Goal: Transaction & Acquisition: Purchase product/service

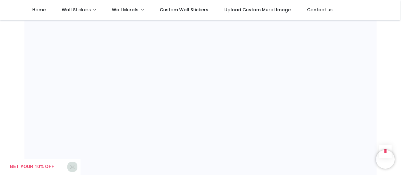
scroll to position [449, 0]
click at [399, 36] on div "Shop" at bounding box center [200, 56] width 401 height 970
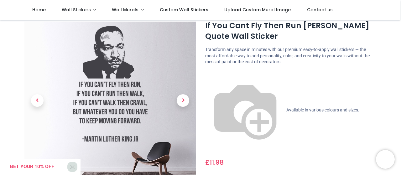
scroll to position [11, 0]
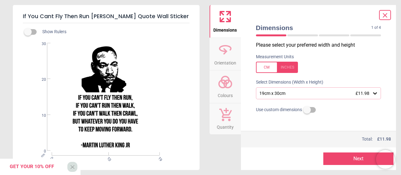
click at [372, 92] on icon at bounding box center [375, 93] width 6 height 6
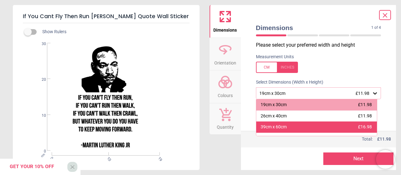
click at [335, 125] on div "39cm x 60cm £16.98" at bounding box center [316, 126] width 121 height 11
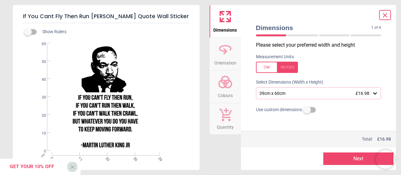
click at [357, 160] on button "Next" at bounding box center [358, 158] width 70 height 13
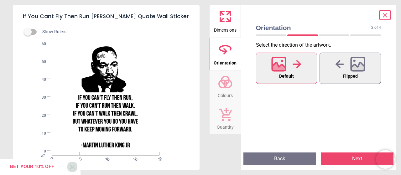
click at [345, 157] on button "Next" at bounding box center [357, 158] width 73 height 13
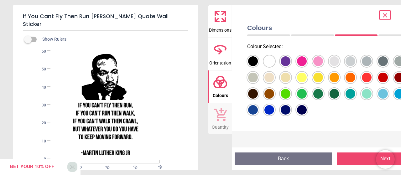
click at [358, 158] on button "Next" at bounding box center [385, 158] width 97 height 13
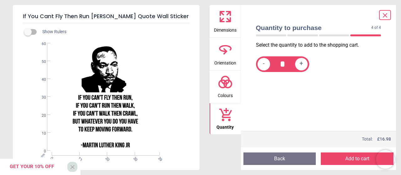
click at [358, 158] on button "Add to cart" at bounding box center [357, 158] width 73 height 13
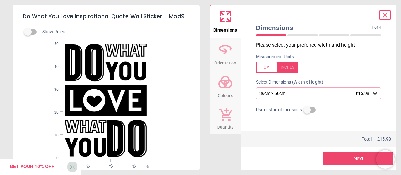
click at [359, 94] on span "£15.98" at bounding box center [362, 93] width 14 height 5
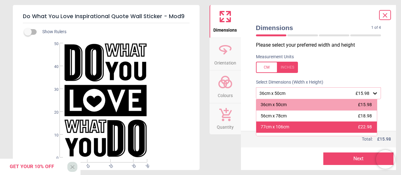
click at [335, 125] on div "77cm x 106cm £22.98" at bounding box center [316, 126] width 121 height 11
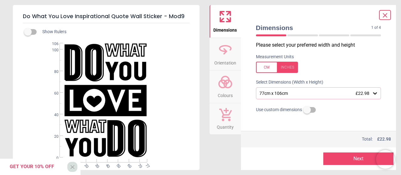
click at [339, 159] on button "Next" at bounding box center [358, 158] width 70 height 13
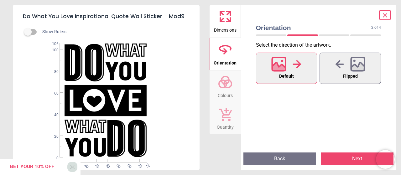
click at [344, 159] on button "Next" at bounding box center [357, 158] width 73 height 13
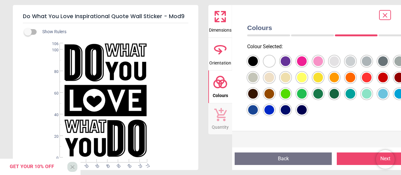
click at [258, 66] on div at bounding box center [253, 61] width 10 height 10
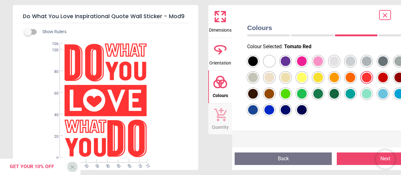
click at [258, 61] on div at bounding box center [253, 61] width 10 height 10
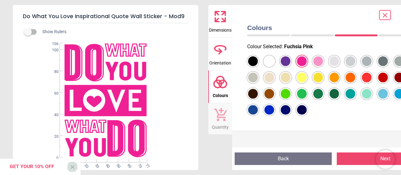
click at [258, 66] on div at bounding box center [253, 61] width 10 height 10
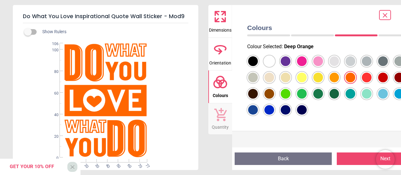
click at [258, 66] on div at bounding box center [253, 61] width 10 height 10
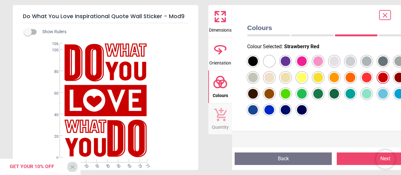
click at [258, 66] on div at bounding box center [253, 61] width 10 height 10
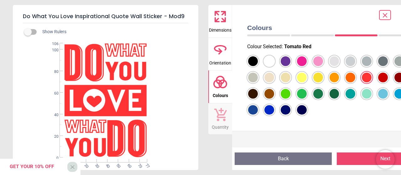
click at [358, 156] on button "Next" at bounding box center [385, 158] width 97 height 13
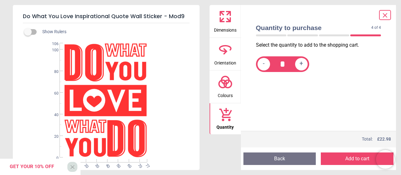
click at [362, 158] on button "Add to cart" at bounding box center [357, 158] width 73 height 13
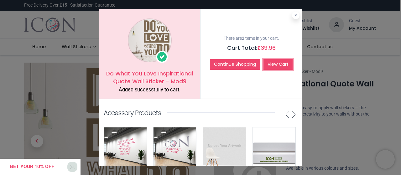
click at [270, 66] on link "View Cart" at bounding box center [277, 64] width 29 height 11
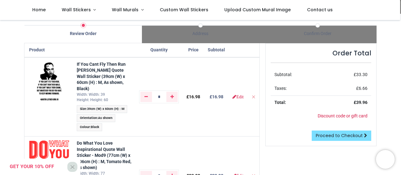
click at [295, 47] on div "Order Total Subtotal: £ 33.30 Taxes: £ 6.66 Total: £ 39.96 Discount code or gif…" at bounding box center [320, 95] width 110 height 102
